Goal: Information Seeking & Learning: Learn about a topic

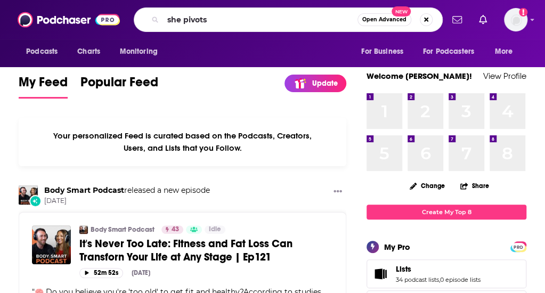
type input "she pivots"
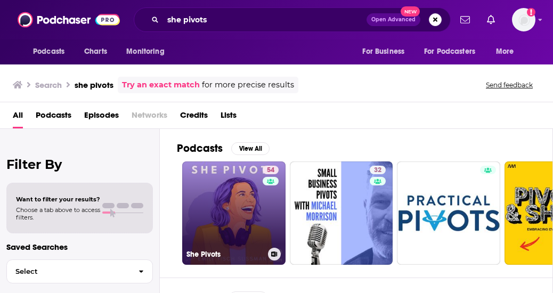
click at [229, 204] on link "54 She Pivots" at bounding box center [233, 212] width 103 height 103
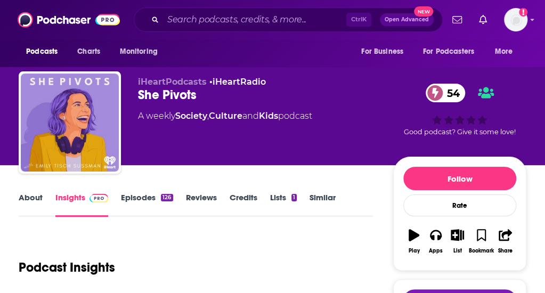
click at [43, 208] on link "About" at bounding box center [31, 204] width 24 height 25
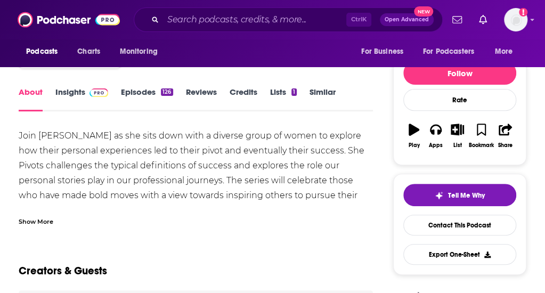
scroll to position [107, 0]
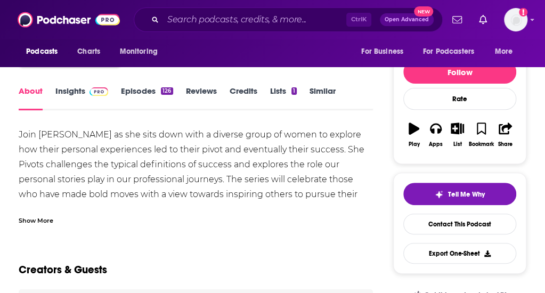
click at [45, 224] on div "Show More" at bounding box center [196, 216] width 354 height 18
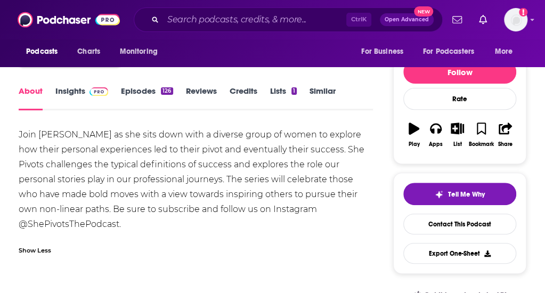
scroll to position [128, 0]
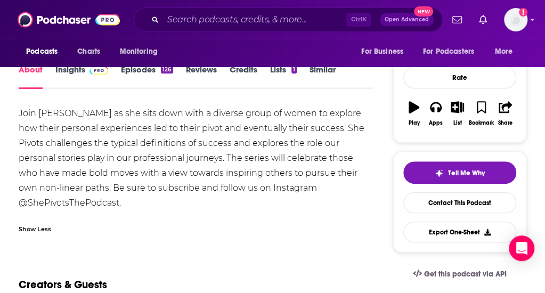
click at [86, 79] on link "Insights" at bounding box center [81, 76] width 53 height 25
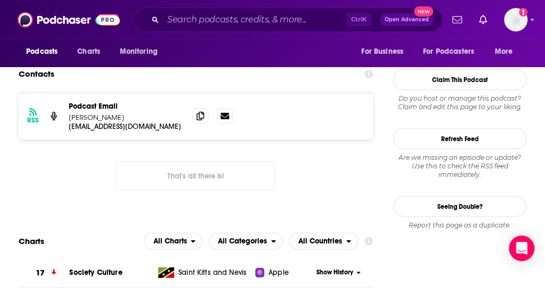
scroll to position [939, 0]
